Goal: Information Seeking & Learning: Learn about a topic

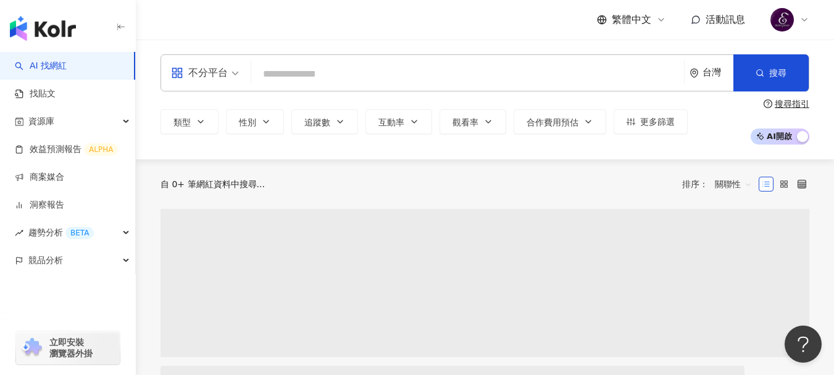
click at [365, 74] on input "search" at bounding box center [467, 73] width 423 height 23
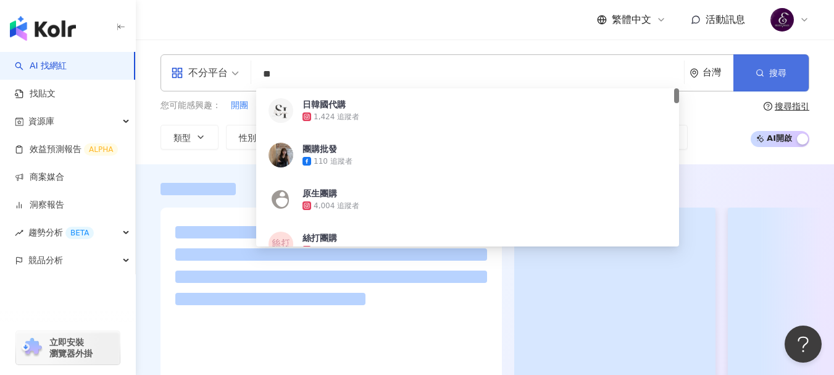
click at [779, 68] on span "搜尋" at bounding box center [777, 73] width 17 height 10
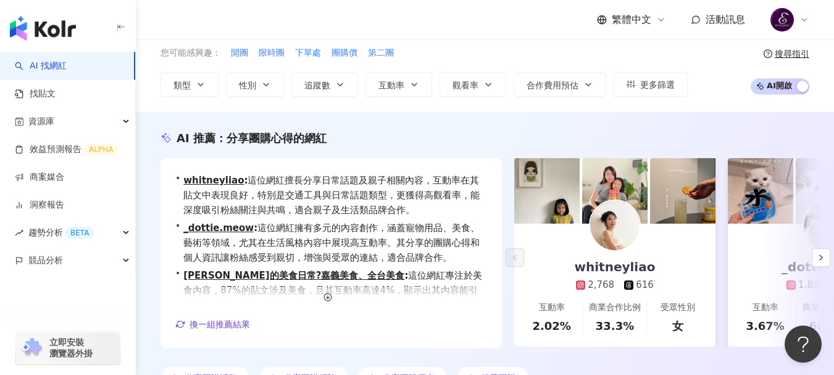
scroll to position [123, 0]
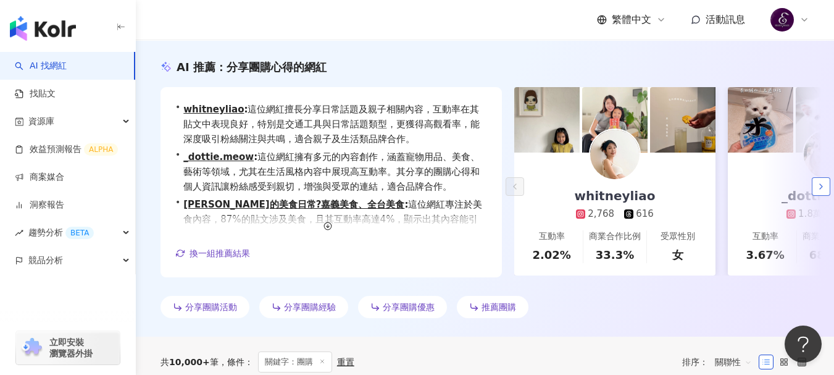
click at [823, 189] on icon "button" at bounding box center [821, 186] width 10 height 10
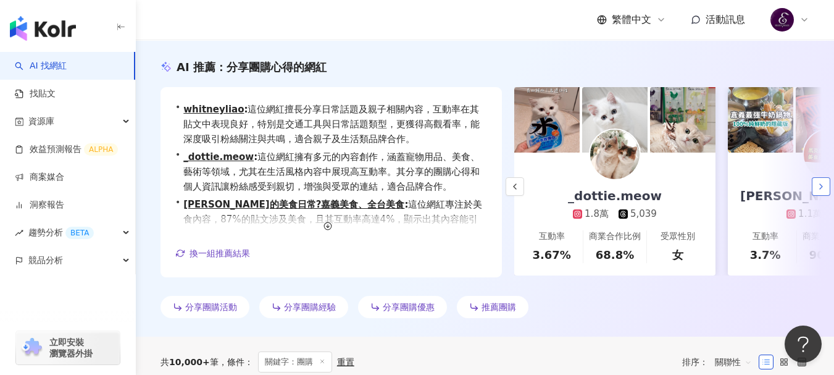
click at [823, 189] on icon "button" at bounding box center [821, 186] width 10 height 10
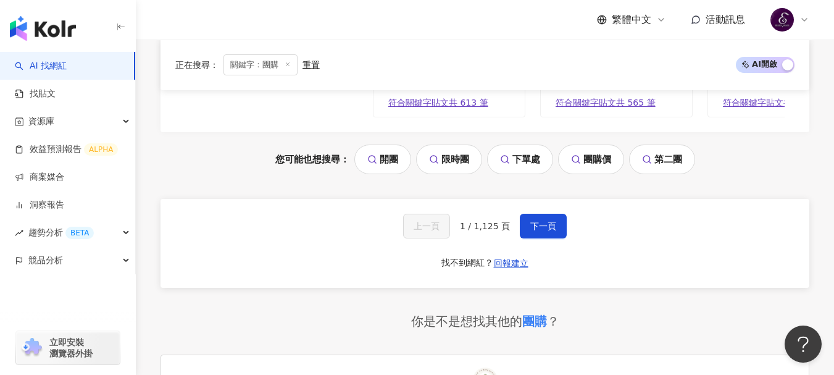
scroll to position [2654, 0]
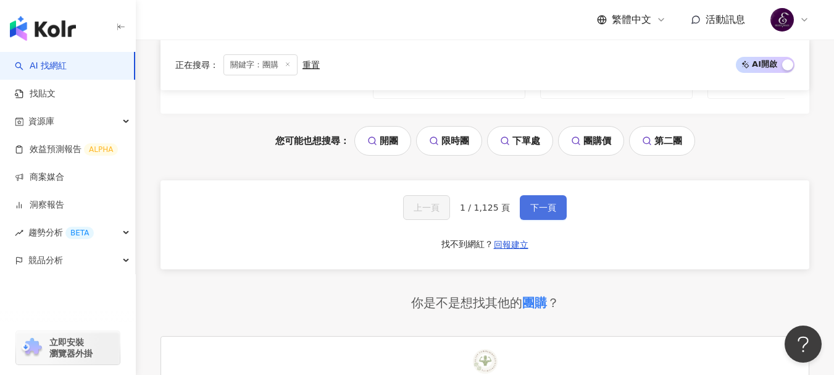
click at [530, 210] on span "下一頁" at bounding box center [543, 207] width 26 height 10
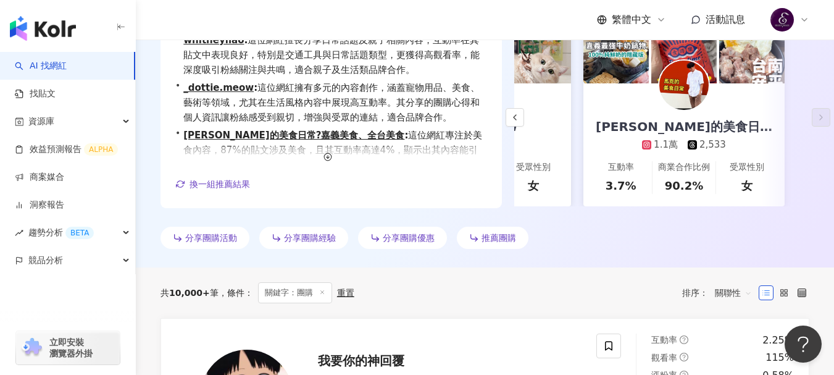
scroll to position [14, 0]
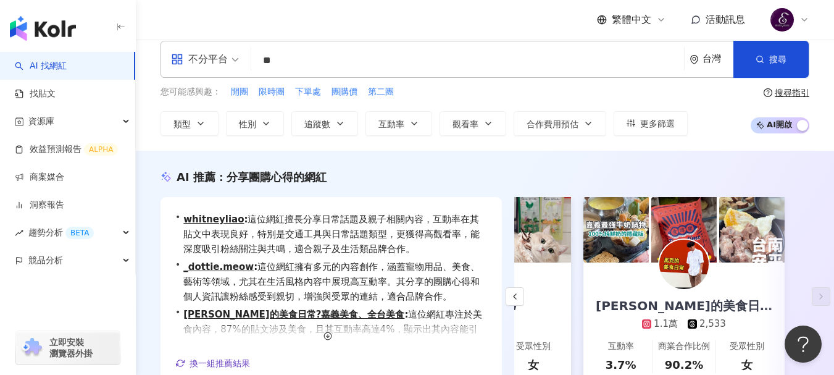
click at [263, 61] on input "**" at bounding box center [467, 60] width 423 height 23
type input "***"
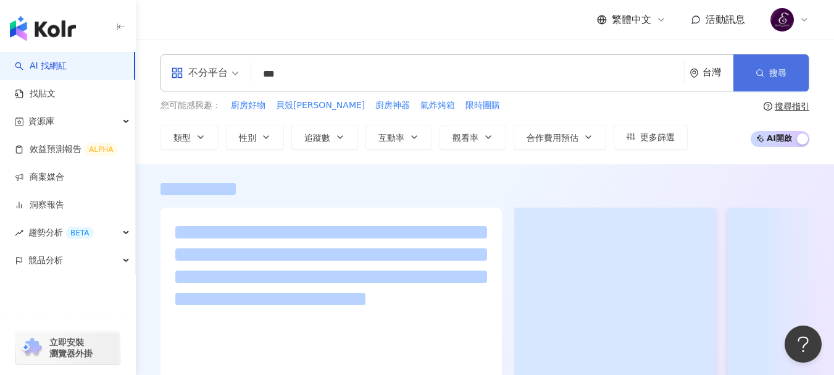
click at [746, 67] on button "搜尋" at bounding box center [770, 72] width 75 height 37
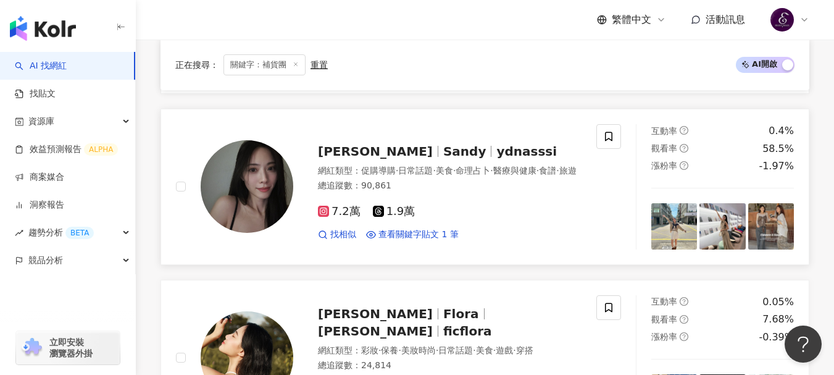
scroll to position [1787, 0]
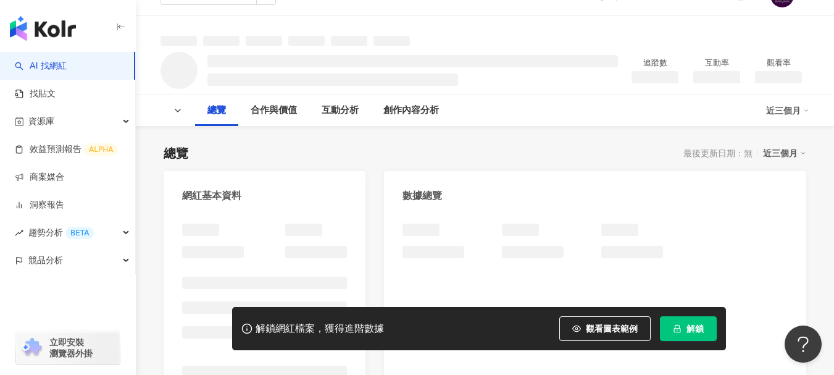
scroll to position [62, 0]
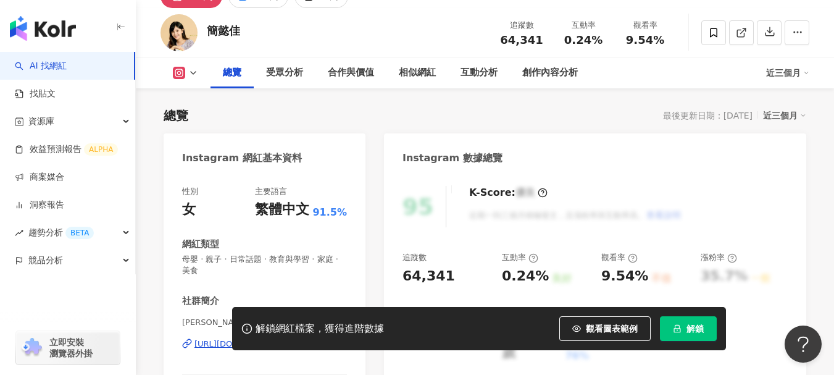
click at [284, 338] on div "https://www.instagram.com/yichiachien/" at bounding box center [238, 343] width 89 height 11
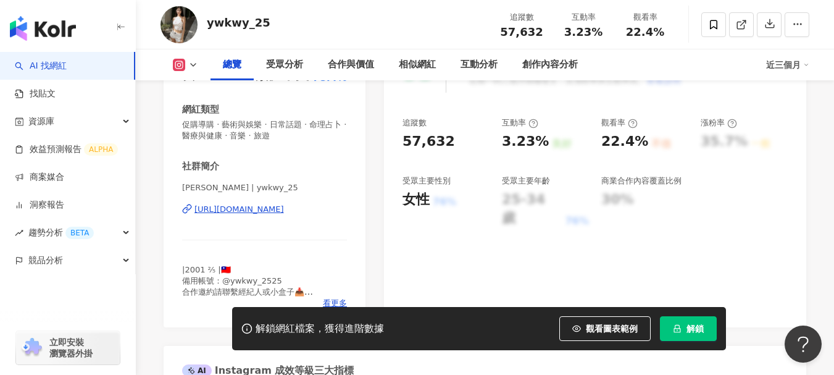
scroll to position [247, 0]
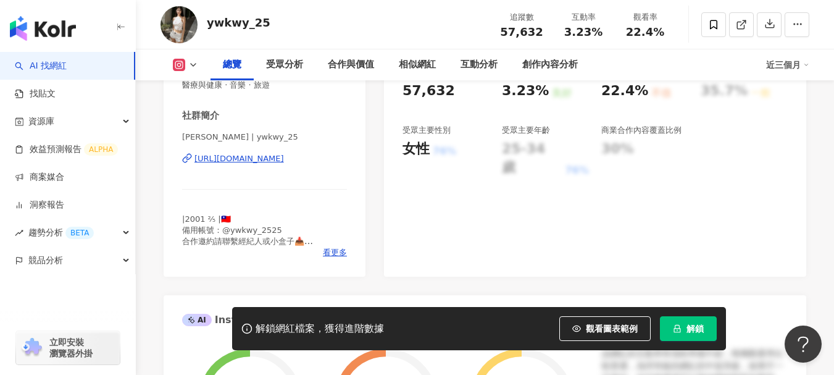
click at [284, 157] on div "https://www.instagram.com/ywkwy_25/" at bounding box center [238, 158] width 89 height 11
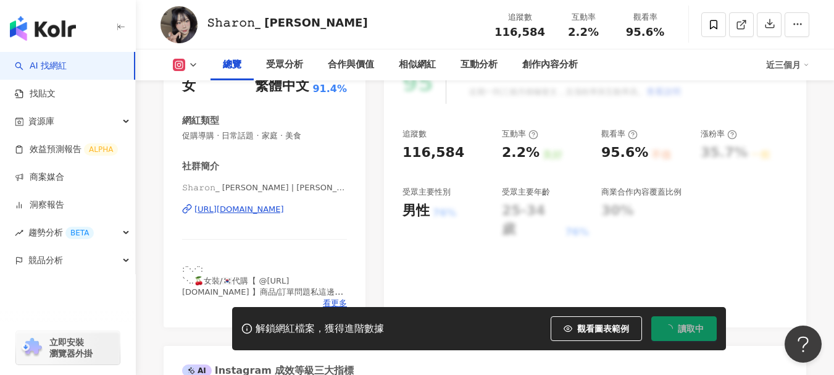
click at [271, 213] on div "https://www.instagram.com/sharonn.88/" at bounding box center [238, 209] width 89 height 11
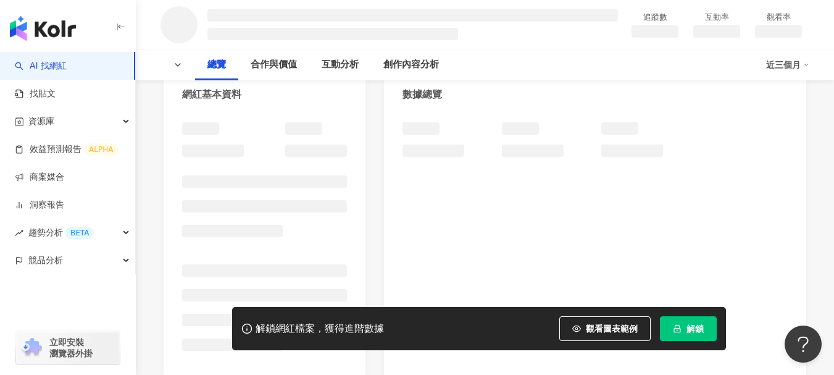
scroll to position [247, 0]
